Goal: Check status: Check status

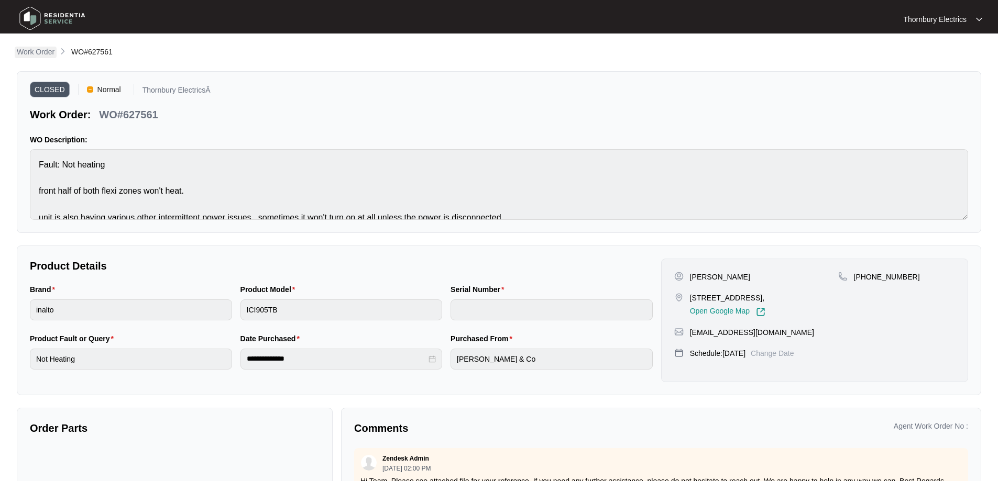
click at [38, 56] on p "Work Order" at bounding box center [36, 52] width 38 height 10
click at [41, 49] on p "Work Order" at bounding box center [36, 52] width 38 height 10
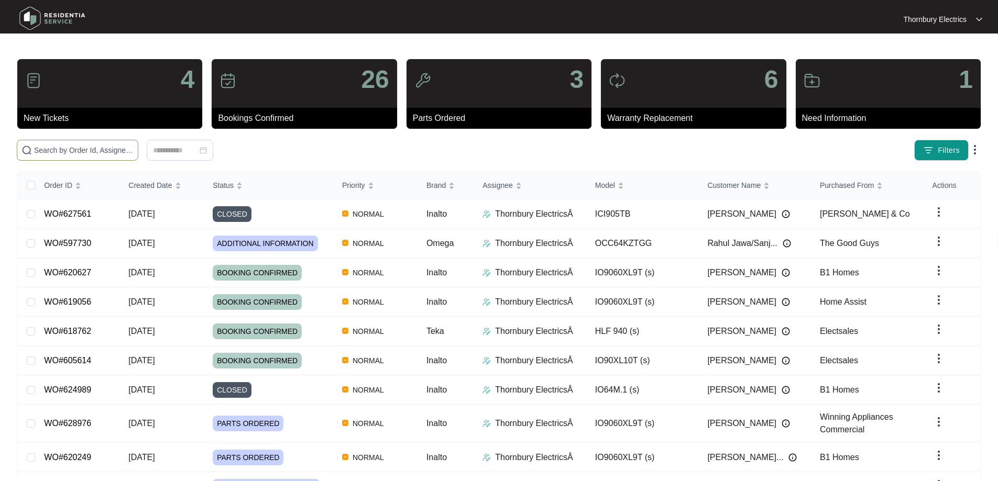
click at [87, 147] on input "text" at bounding box center [84, 151] width 100 height 12
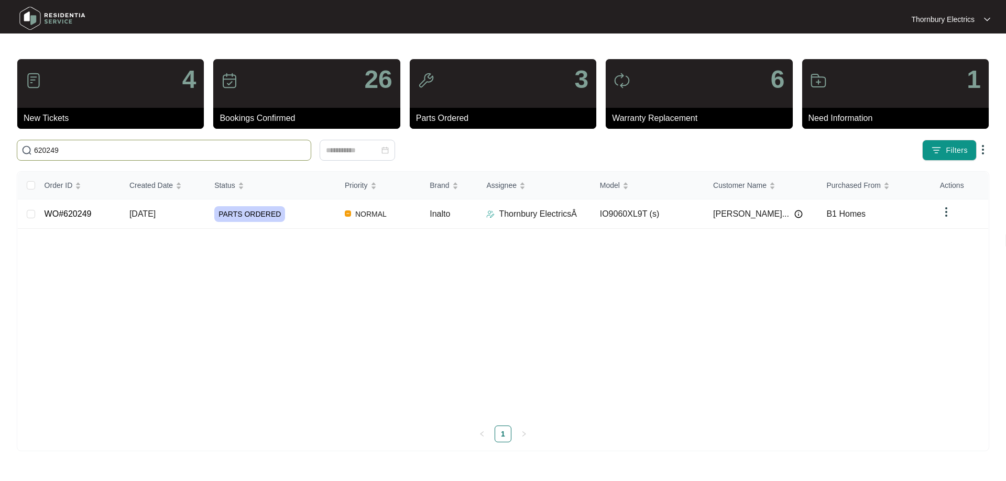
type input "620249"
click at [321, 218] on div "PARTS ORDERED" at bounding box center [275, 214] width 122 height 16
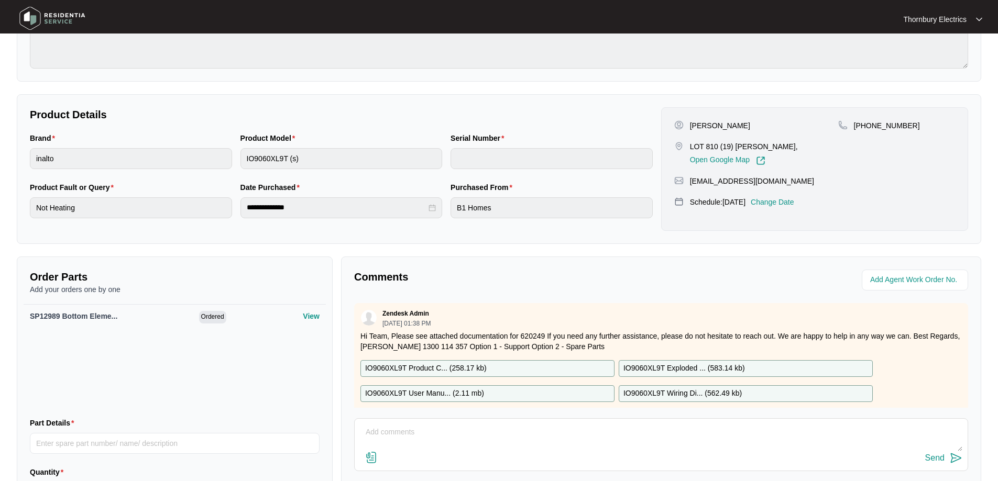
scroll to position [157, 0]
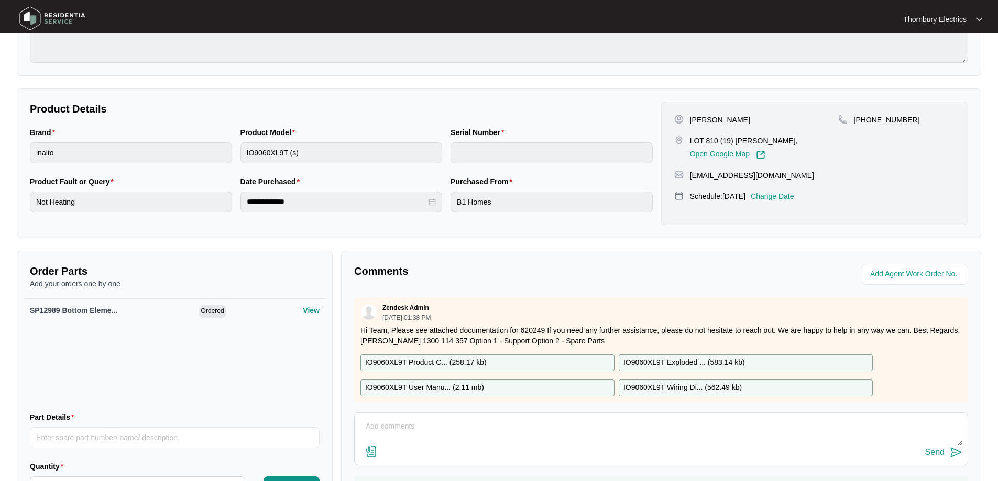
click at [794, 198] on p "Change Date" at bounding box center [772, 196] width 43 height 10
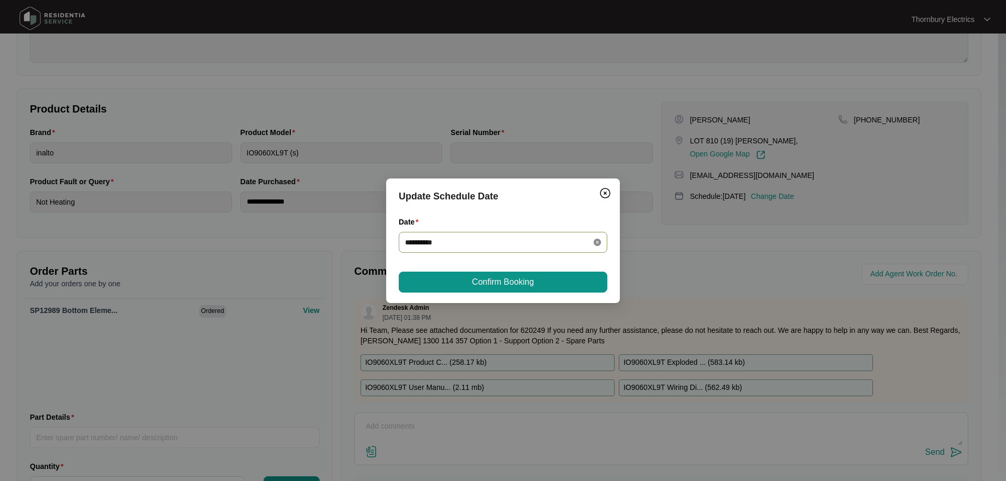
click at [598, 242] on icon "close-circle" at bounding box center [596, 242] width 7 height 7
click at [598, 242] on div at bounding box center [503, 243] width 196 height 12
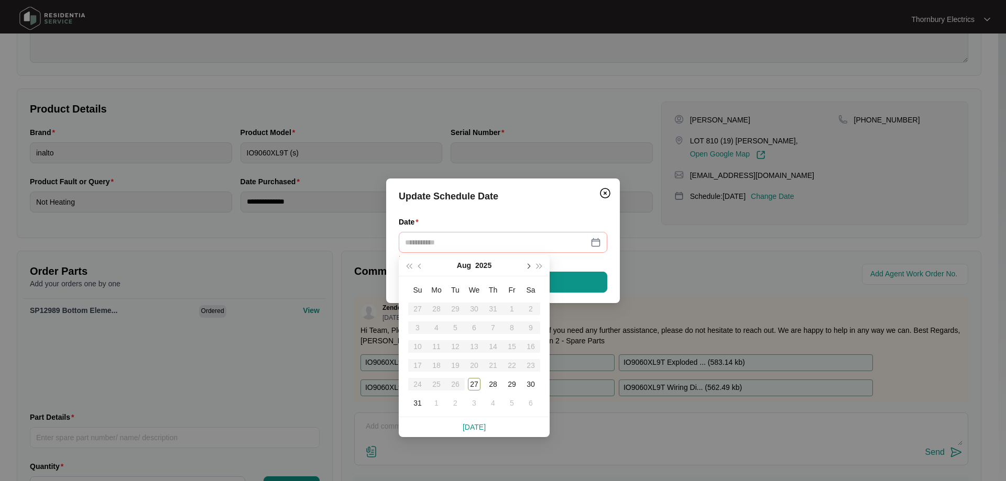
click at [530, 266] on button "button" at bounding box center [528, 265] width 12 height 21
click at [455, 347] on div "16" at bounding box center [455, 346] width 13 height 13
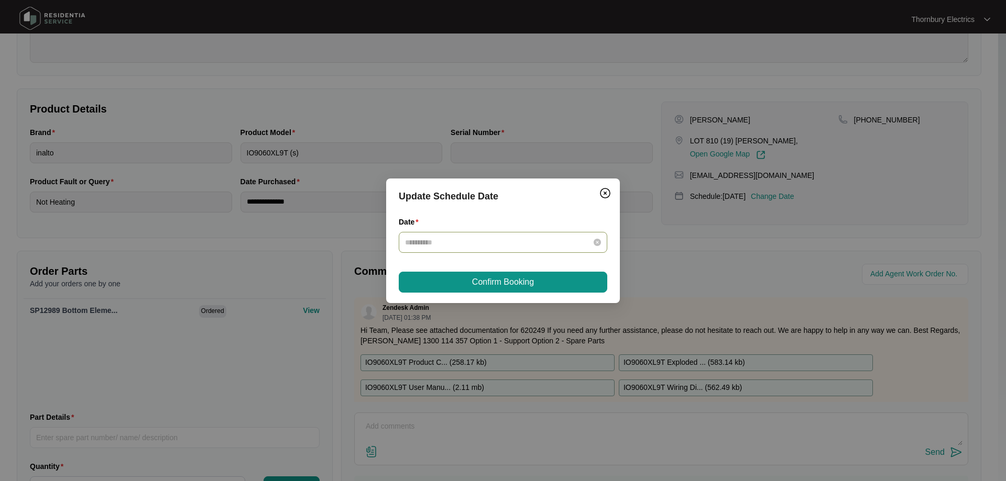
type input "**********"
click at [553, 286] on button "Confirm Booking" at bounding box center [503, 282] width 208 height 21
